Goal: Find specific page/section: Find specific page/section

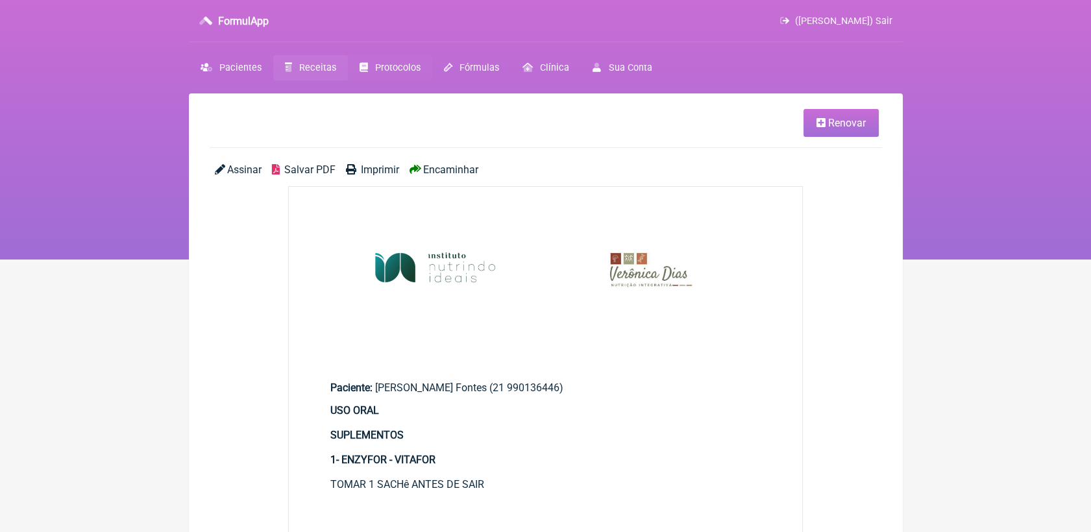
click at [382, 66] on span "Protocolos" at bounding box center [397, 67] width 45 height 11
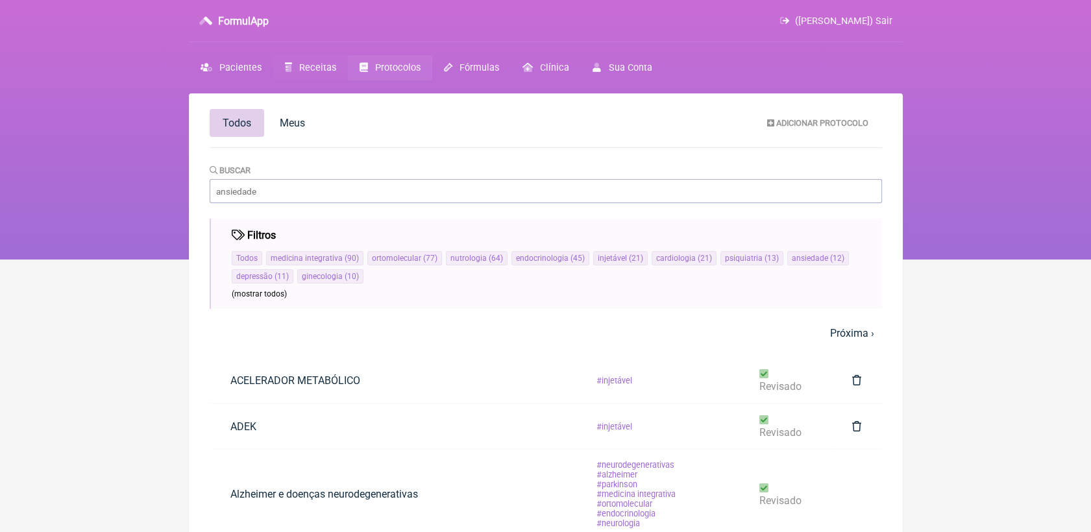
click at [312, 62] on span "Receitas" at bounding box center [317, 67] width 37 height 11
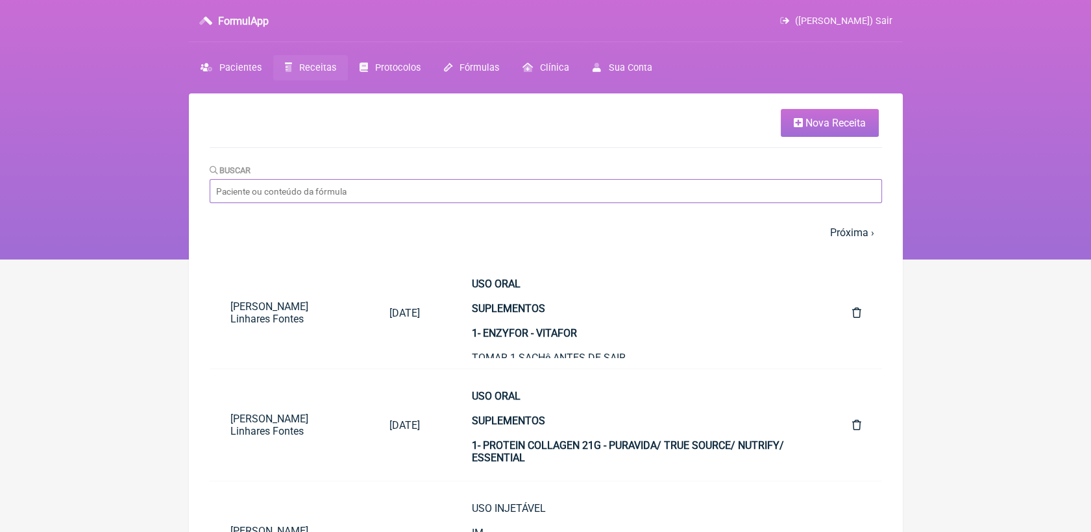
click at [395, 192] on input "Buscar" at bounding box center [546, 191] width 673 height 24
click at [455, 196] on input "Buscar" at bounding box center [546, 191] width 673 height 24
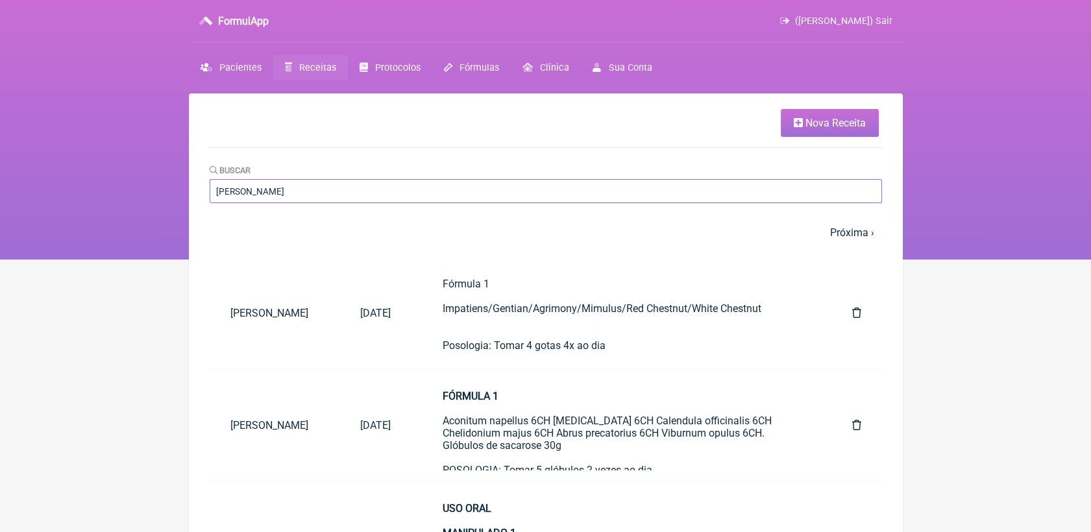
type input "[PERSON_NAME]"
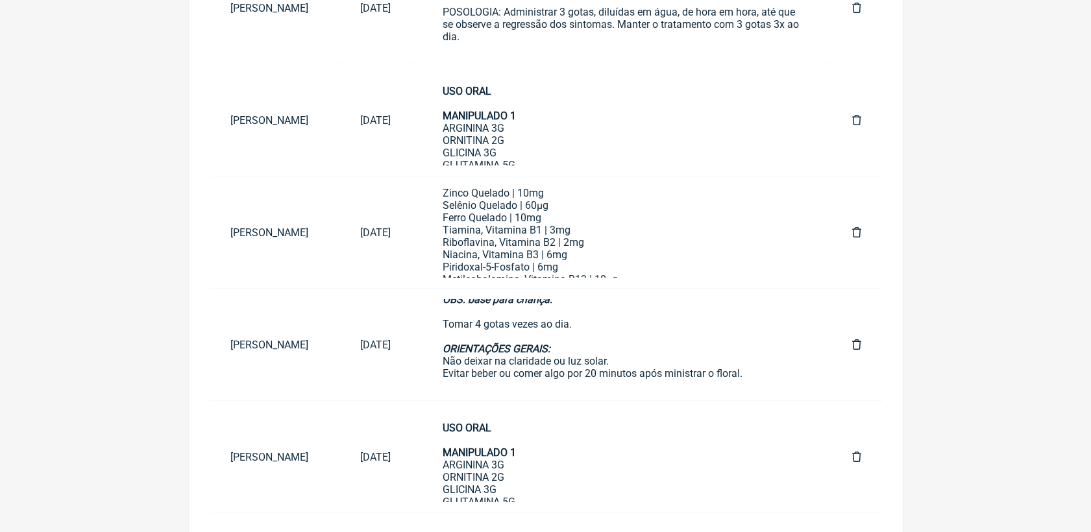
scroll to position [392, 0]
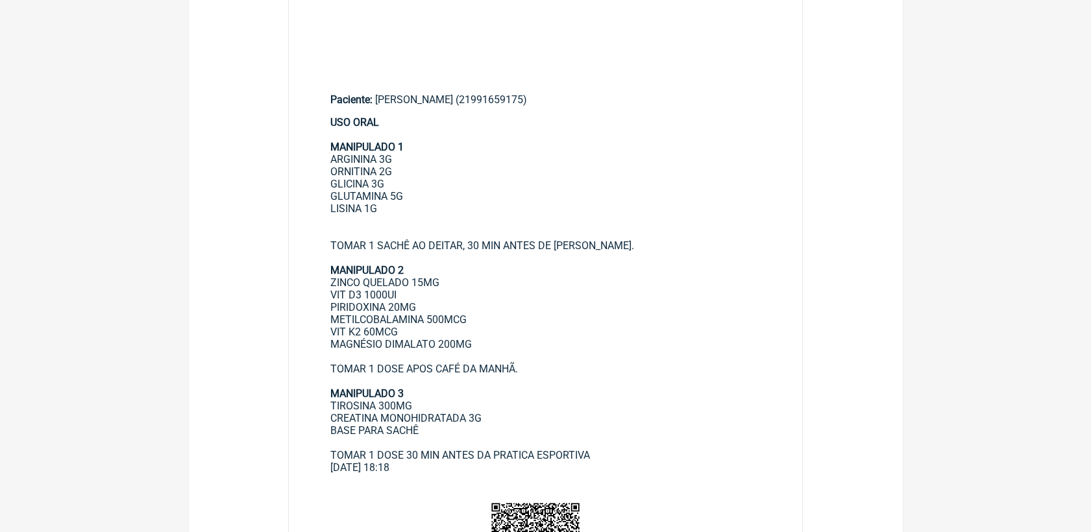
scroll to position [360, 0]
